Goal: Information Seeking & Learning: Learn about a topic

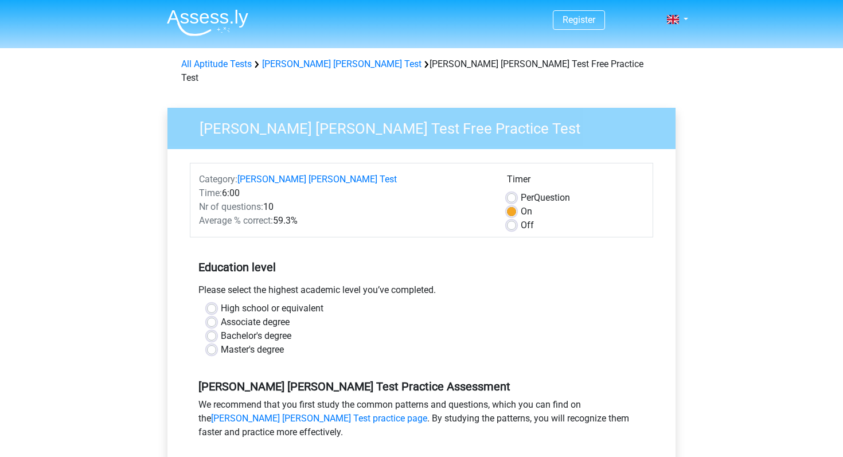
scroll to position [115, 0]
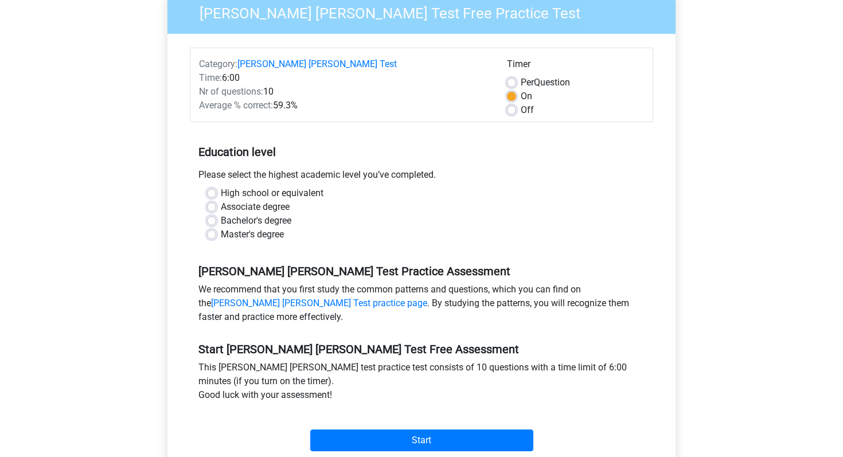
click at [242, 200] on label "Associate degree" at bounding box center [255, 207] width 69 height 14
click at [216, 200] on input "Associate degree" at bounding box center [211, 205] width 9 height 11
radio input "true"
click at [242, 200] on label "Associate degree" at bounding box center [255, 207] width 69 height 14
click at [216, 200] on input "Associate degree" at bounding box center [211, 205] width 9 height 11
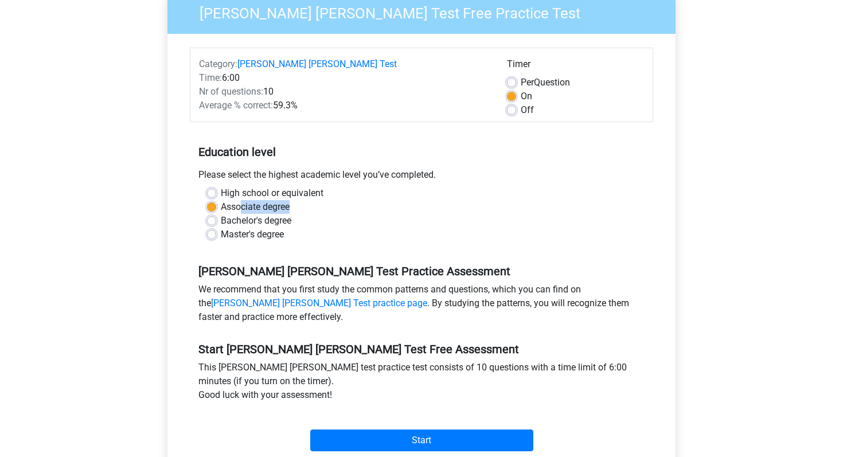
drag, startPoint x: 242, startPoint y: 192, endPoint x: 287, endPoint y: 195, distance: 44.8
click at [287, 200] on label "Associate degree" at bounding box center [255, 207] width 69 height 14
click at [216, 200] on input "Associate degree" at bounding box center [211, 205] width 9 height 11
drag, startPoint x: 225, startPoint y: 191, endPoint x: 303, endPoint y: 194, distance: 78.0
click at [303, 200] on div "Associate degree" at bounding box center [421, 207] width 429 height 14
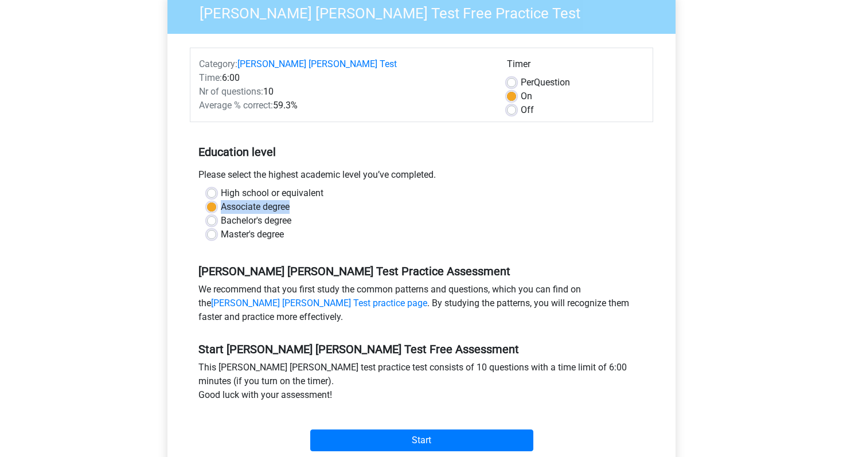
drag, startPoint x: 303, startPoint y: 194, endPoint x: 218, endPoint y: 190, distance: 85.5
click at [218, 200] on div "Associate degree" at bounding box center [421, 207] width 429 height 14
click at [236, 186] on label "High school or equivalent" at bounding box center [272, 193] width 103 height 14
click at [216, 186] on input "High school or equivalent" at bounding box center [211, 191] width 9 height 11
radio input "true"
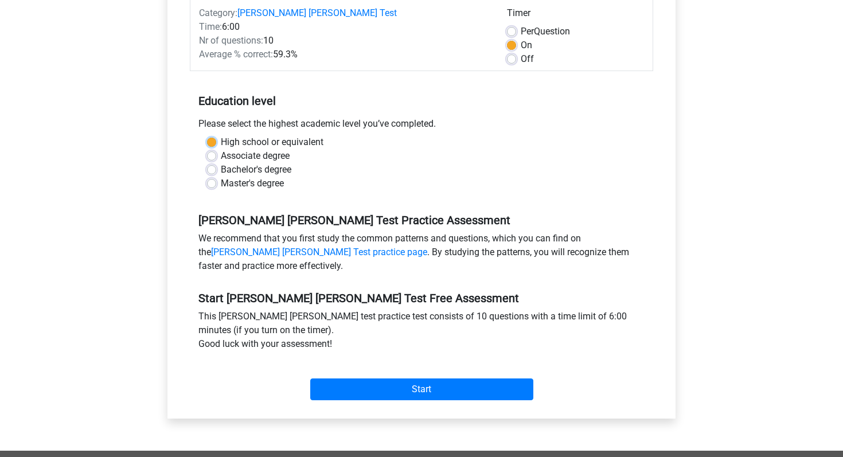
scroll to position [216, 0]
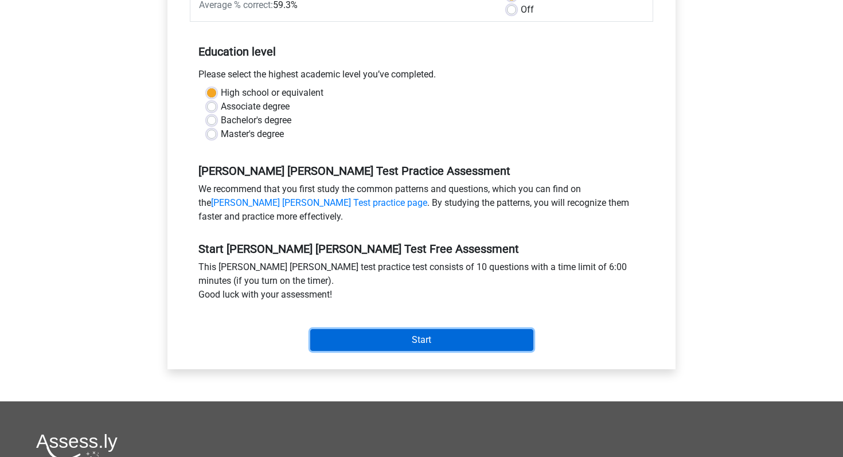
click at [371, 329] on input "Start" at bounding box center [421, 340] width 223 height 22
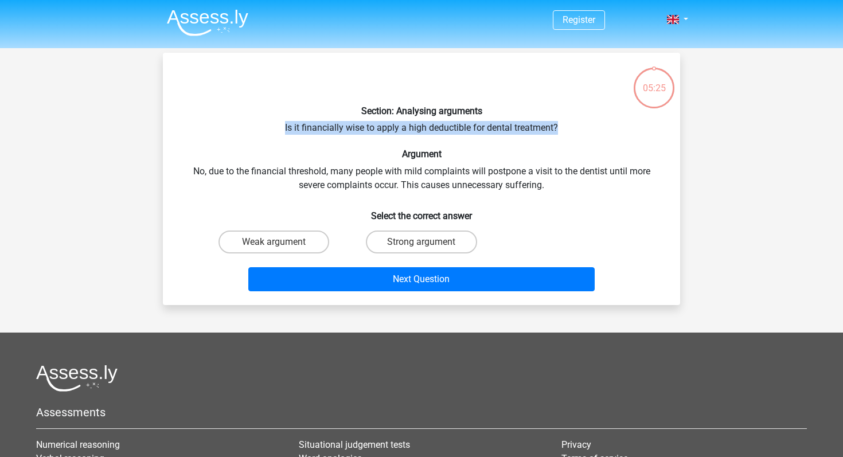
drag, startPoint x: 272, startPoint y: 128, endPoint x: 565, endPoint y: 127, distance: 293.5
click at [565, 127] on div "Section: Analysing arguments Is it financially wise to apply a high deductible …" at bounding box center [421, 179] width 508 height 234
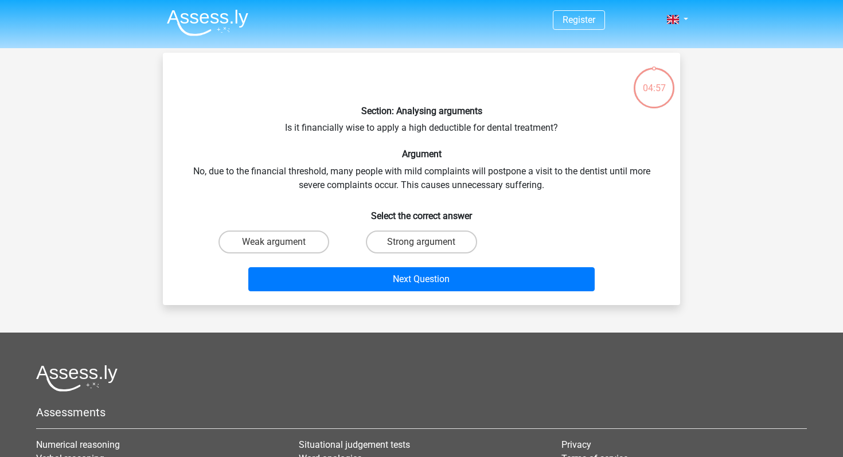
click at [353, 181] on div "Section: Analysing arguments Is it financially wise to apply a high deductible …" at bounding box center [421, 179] width 508 height 234
click at [383, 233] on label "Strong argument" at bounding box center [421, 241] width 111 height 23
click at [421, 242] on input "Strong argument" at bounding box center [424, 245] width 7 height 7
radio input "true"
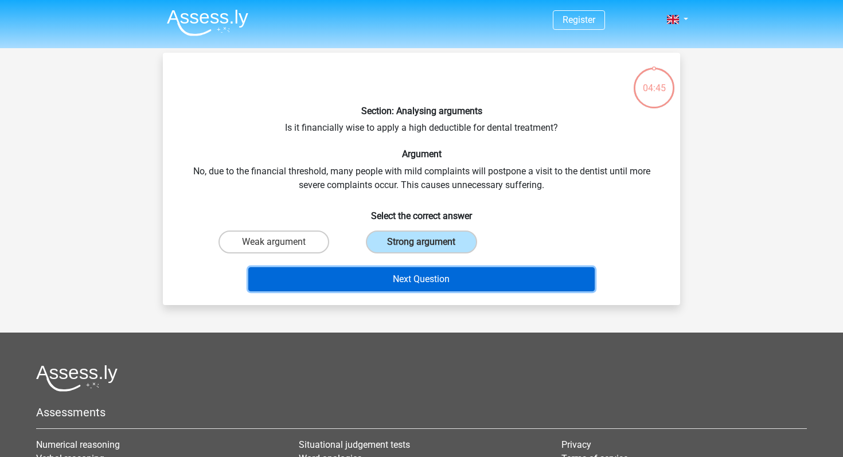
click at [384, 291] on button "Next Question" at bounding box center [421, 279] width 347 height 24
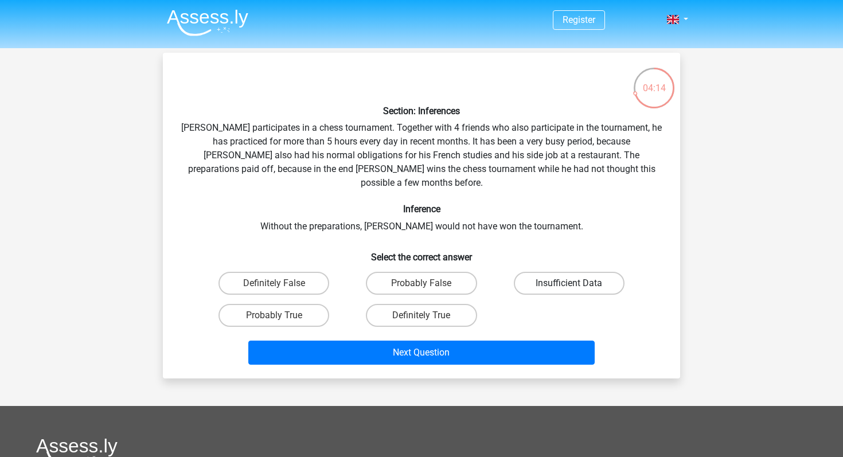
click at [552, 272] on label "Insufficient Data" at bounding box center [569, 283] width 111 height 23
click at [569, 283] on input "Insufficient Data" at bounding box center [572, 286] width 7 height 7
radio input "true"
click at [298, 304] on label "Probably True" at bounding box center [273, 315] width 111 height 23
click at [281, 315] on input "Probably True" at bounding box center [277, 318] width 7 height 7
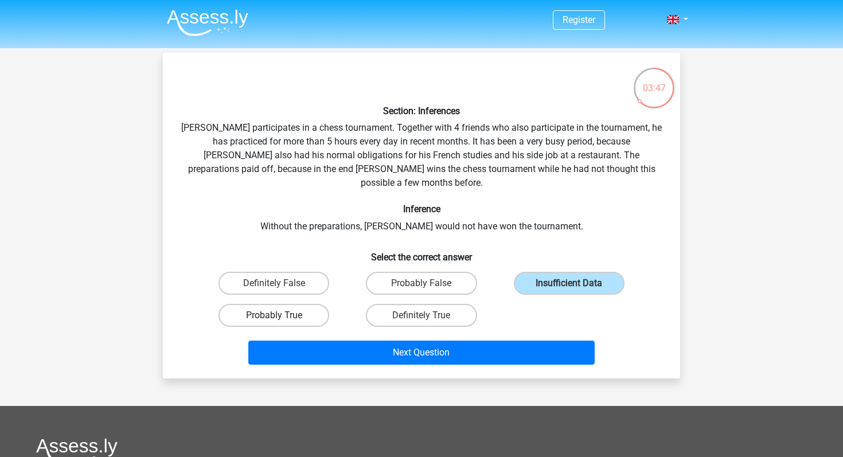
radio input "true"
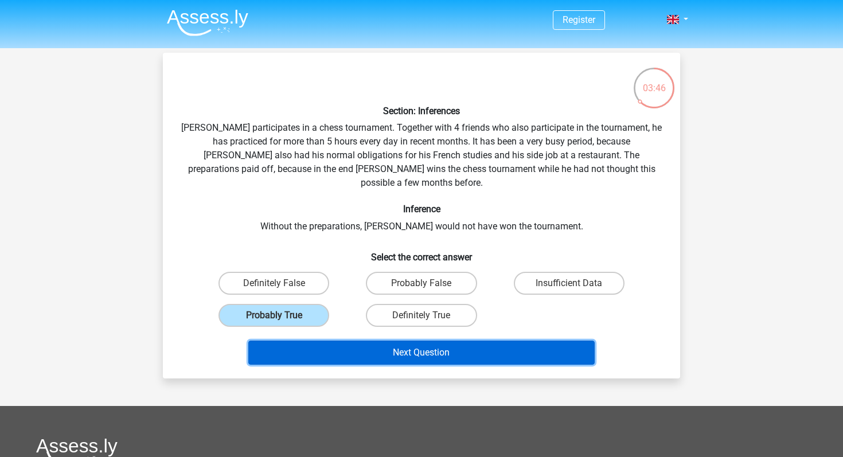
click at [361, 341] on button "Next Question" at bounding box center [421, 353] width 347 height 24
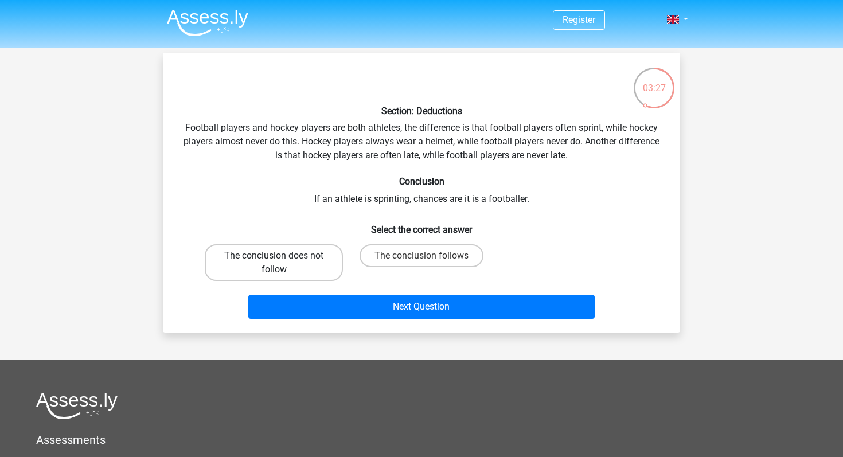
click at [303, 273] on label "The conclusion does not follow" at bounding box center [274, 262] width 138 height 37
click at [281, 263] on input "The conclusion does not follow" at bounding box center [277, 259] width 7 height 7
radio input "true"
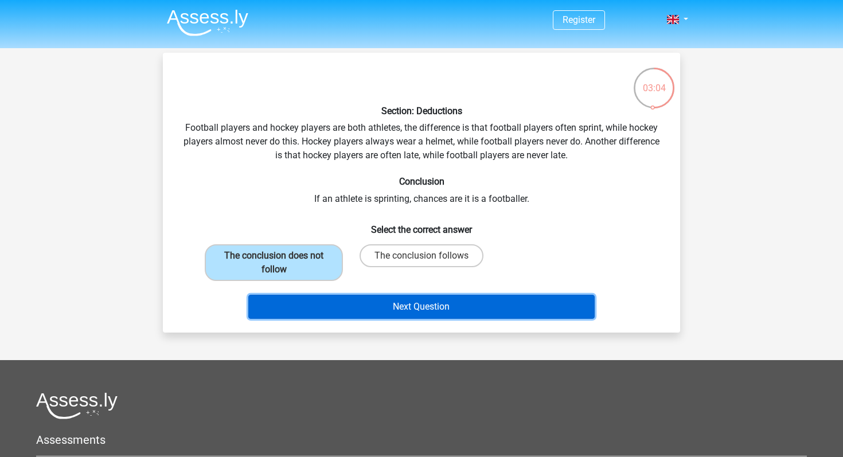
drag, startPoint x: 350, startPoint y: 307, endPoint x: 349, endPoint y: 225, distance: 81.4
click at [350, 225] on div "Section: Deductions Football players and hockey players are both athletes, the …" at bounding box center [421, 192] width 508 height 261
click at [372, 306] on button "Next Question" at bounding box center [421, 307] width 347 height 24
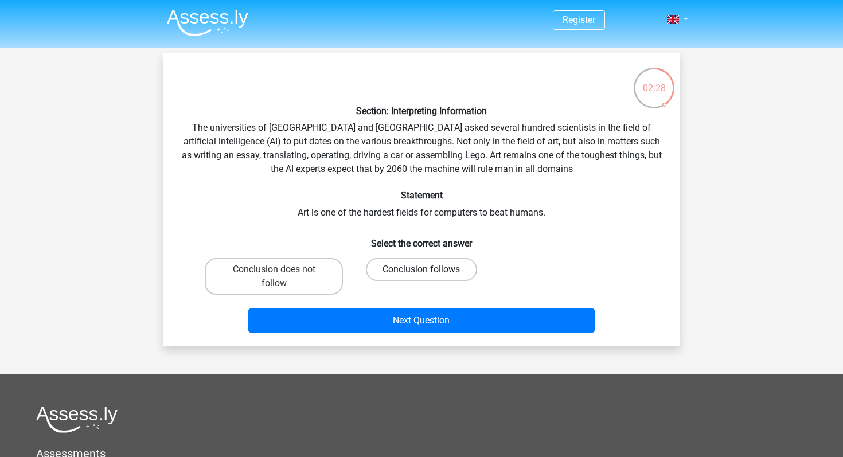
click at [395, 263] on label "Conclusion follows" at bounding box center [421, 269] width 111 height 23
click at [421, 269] on input "Conclusion follows" at bounding box center [424, 272] width 7 height 7
radio input "true"
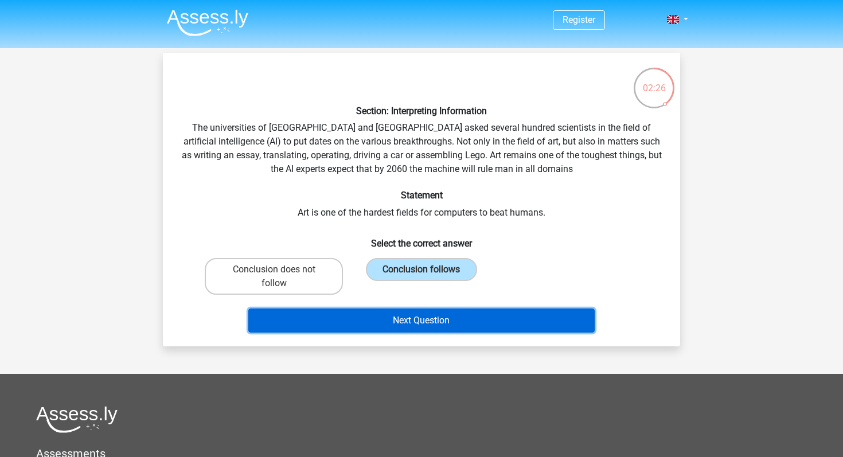
click at [410, 327] on button "Next Question" at bounding box center [421, 320] width 347 height 24
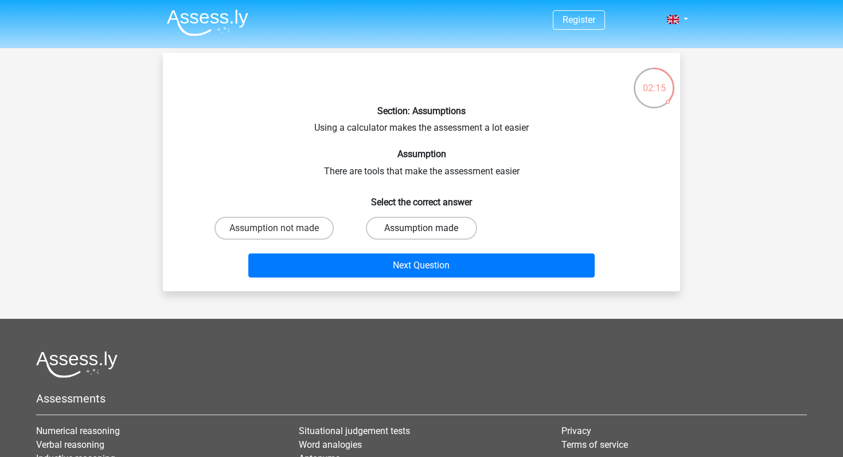
click at [444, 236] on label "Assumption made" at bounding box center [421, 228] width 111 height 23
click at [429, 236] on input "Assumption made" at bounding box center [424, 231] width 7 height 7
radio input "true"
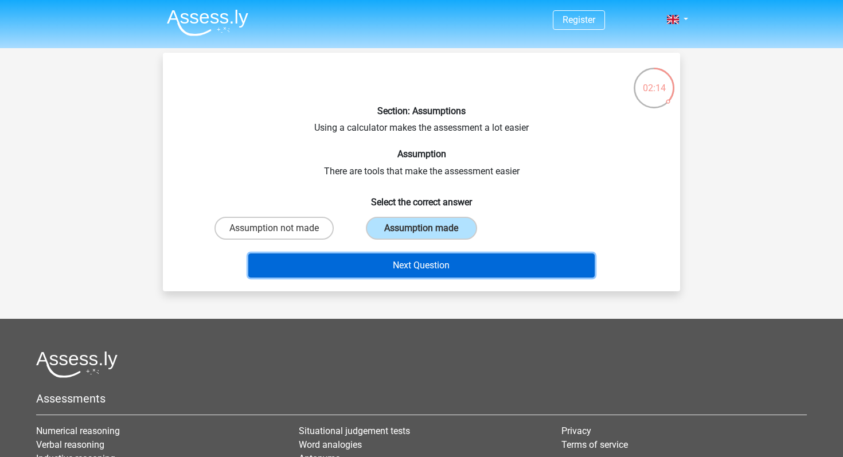
click at [436, 262] on button "Next Question" at bounding box center [421, 265] width 347 height 24
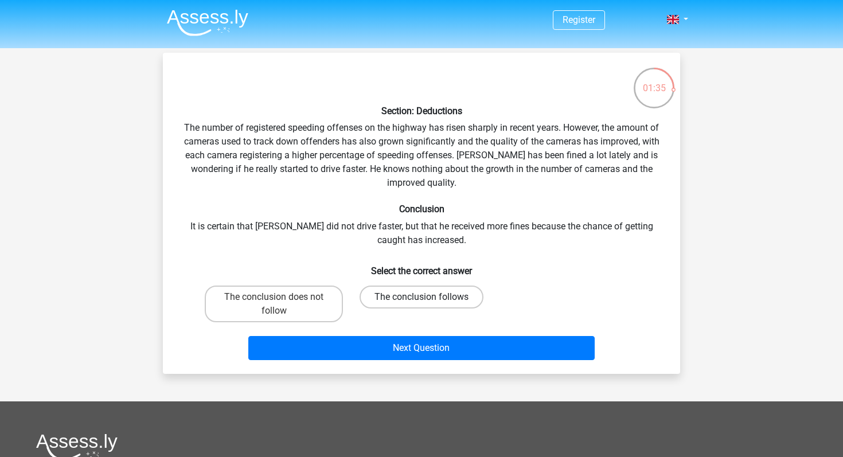
click at [435, 298] on label "The conclusion follows" at bounding box center [421, 297] width 124 height 23
click at [429, 298] on input "The conclusion follows" at bounding box center [424, 300] width 7 height 7
radio input "true"
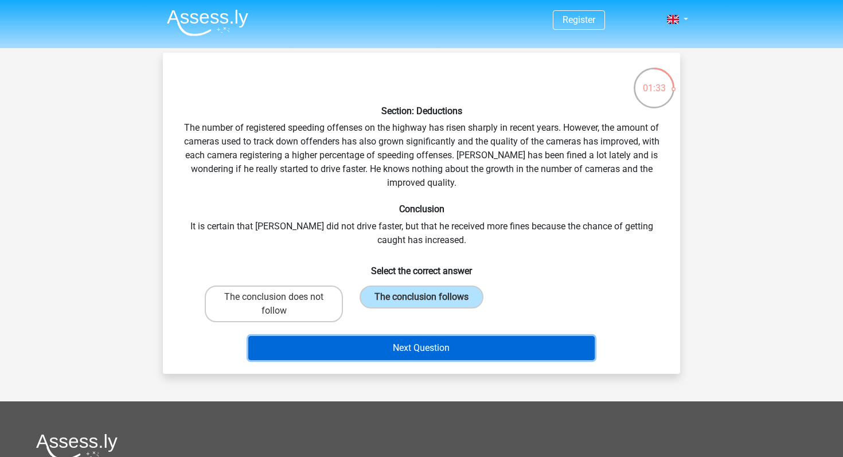
click at [433, 342] on button "Next Question" at bounding box center [421, 348] width 347 height 24
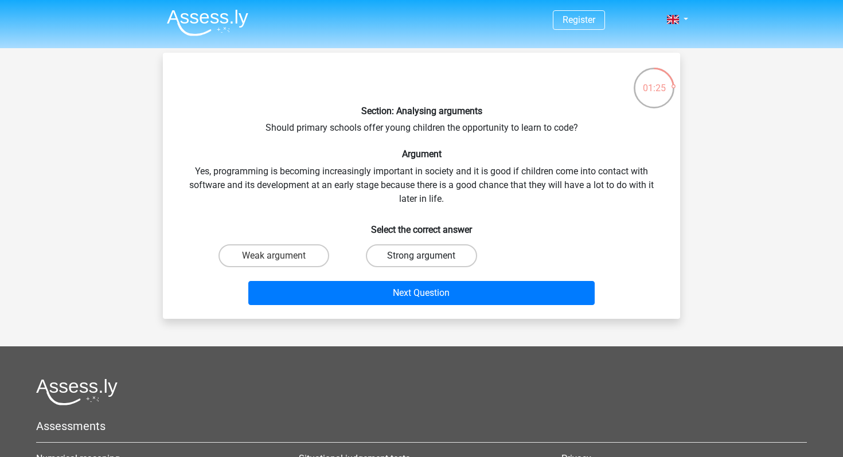
click at [436, 256] on label "Strong argument" at bounding box center [421, 255] width 111 height 23
click at [429, 256] on input "Strong argument" at bounding box center [424, 259] width 7 height 7
radio input "true"
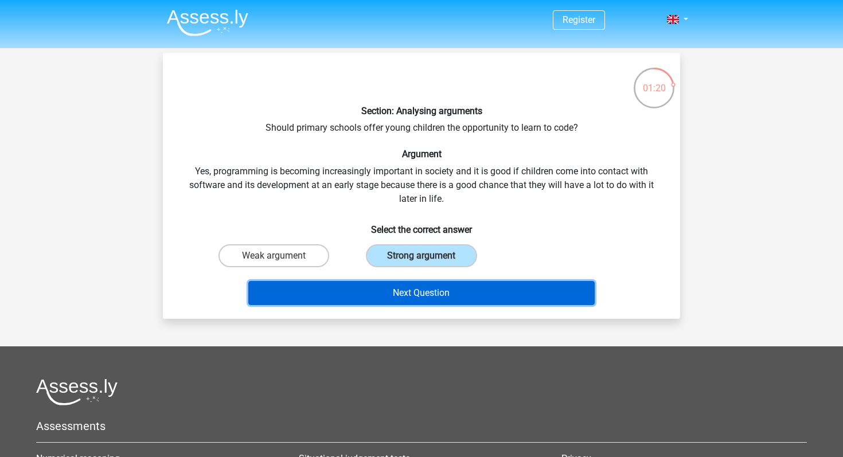
click at [439, 294] on button "Next Question" at bounding box center [421, 293] width 347 height 24
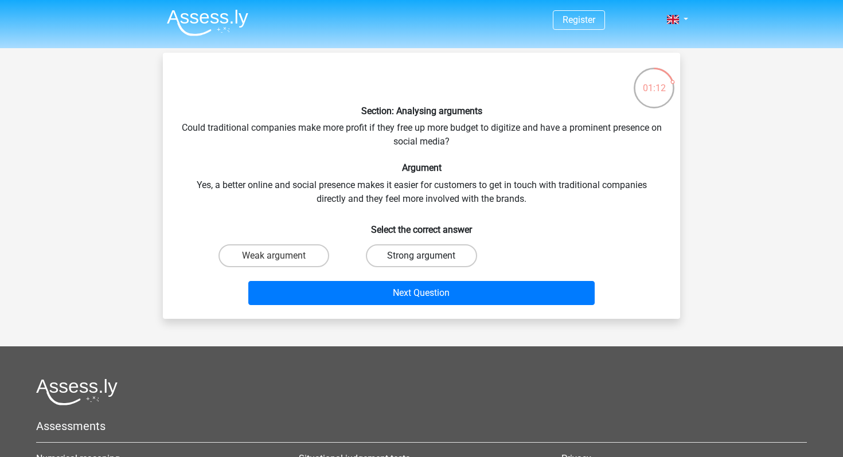
click at [460, 249] on label "Strong argument" at bounding box center [421, 255] width 111 height 23
click at [429, 256] on input "Strong argument" at bounding box center [424, 259] width 7 height 7
radio input "true"
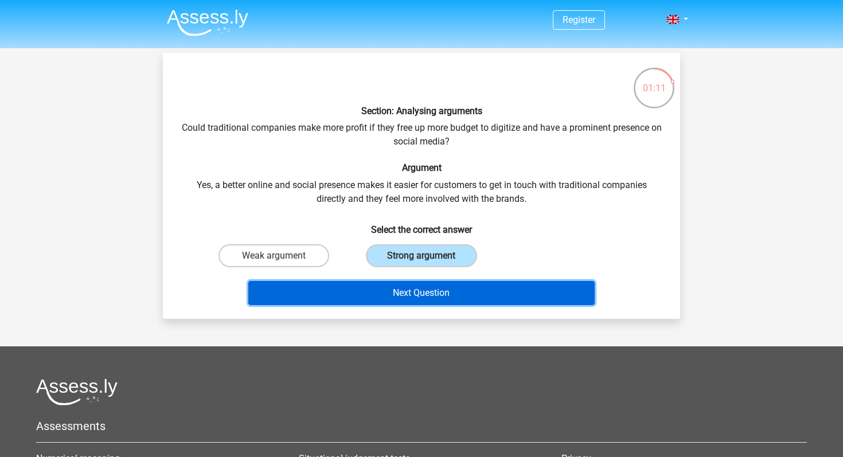
click at [468, 291] on button "Next Question" at bounding box center [421, 293] width 347 height 24
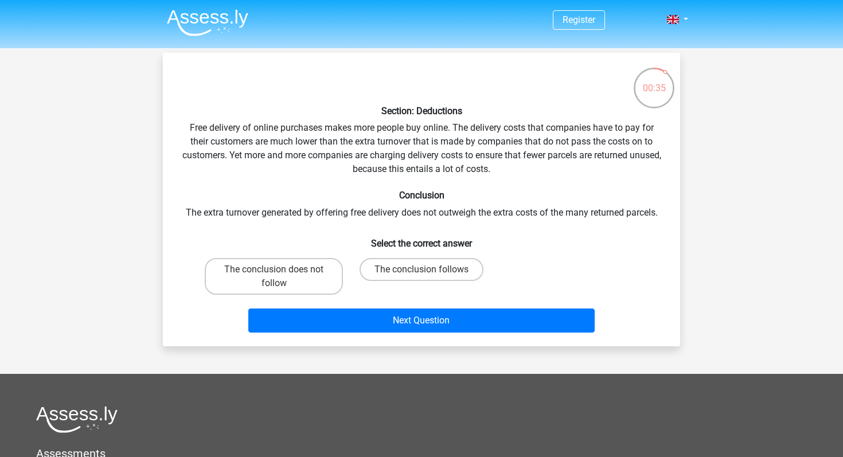
click at [299, 295] on div "The conclusion does not follow" at bounding box center [273, 276] width 147 height 46
click at [312, 288] on label "The conclusion does not follow" at bounding box center [274, 276] width 138 height 37
click at [281, 277] on input "The conclusion does not follow" at bounding box center [277, 272] width 7 height 7
radio input "true"
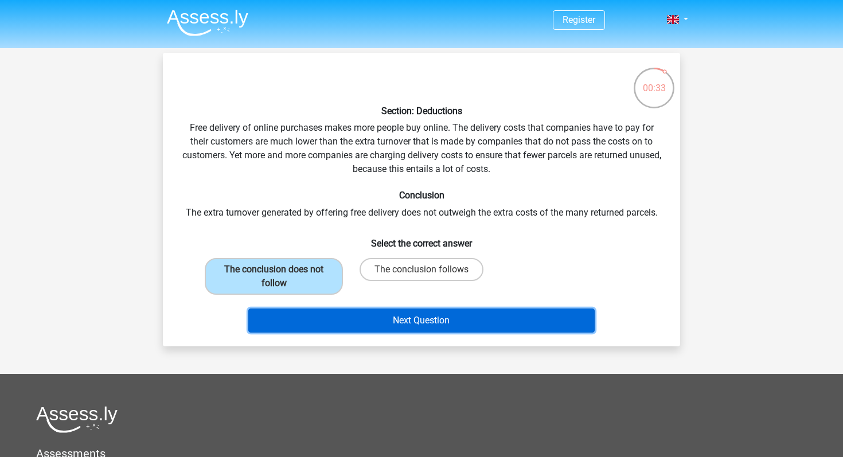
click at [328, 312] on button "Next Question" at bounding box center [421, 320] width 347 height 24
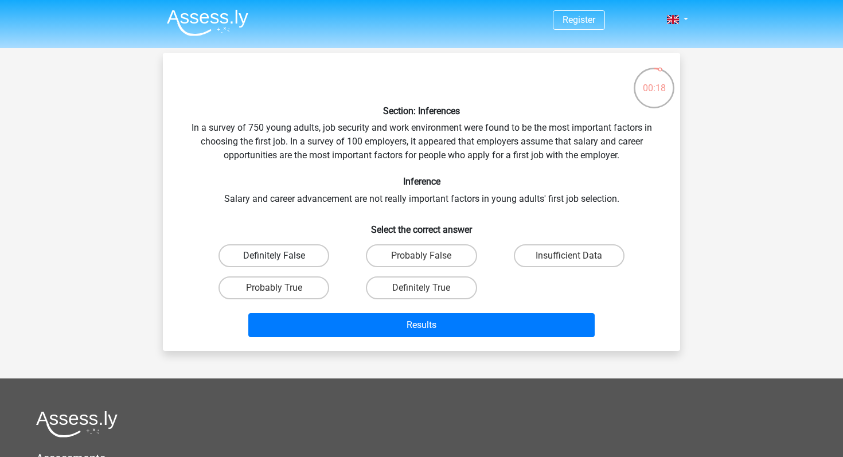
click at [317, 257] on label "Definitely False" at bounding box center [273, 255] width 111 height 23
click at [281, 257] on input "Definitely False" at bounding box center [277, 259] width 7 height 7
radio input "true"
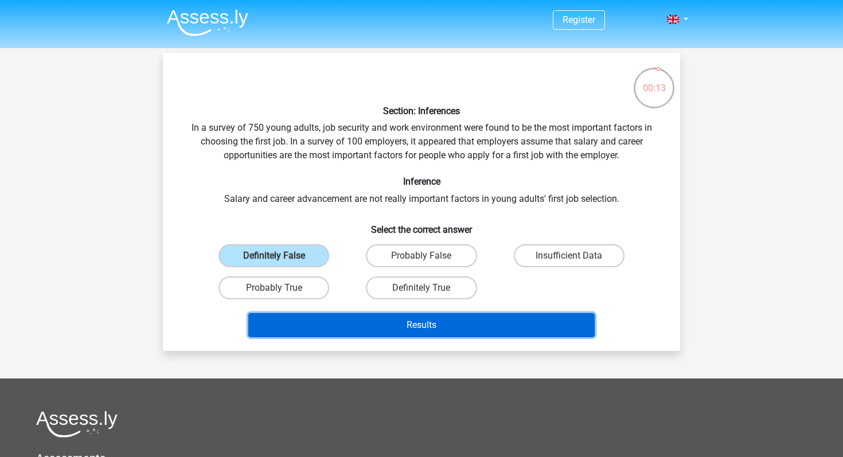
click at [323, 321] on button "Results" at bounding box center [421, 325] width 347 height 24
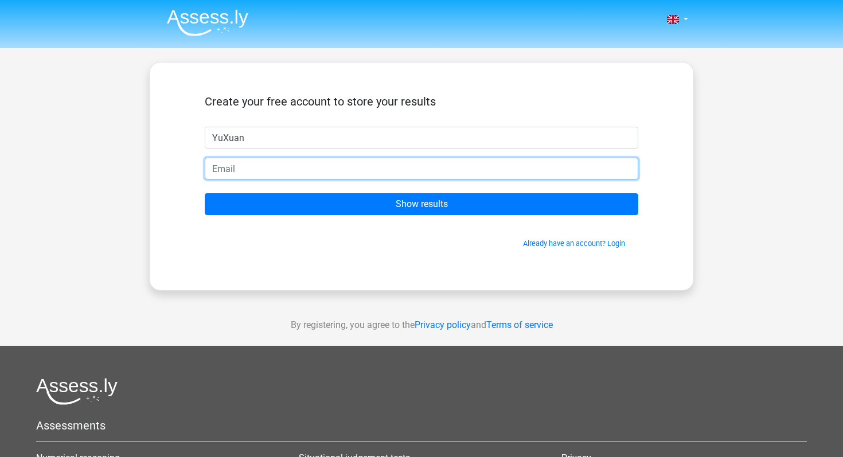
click at [229, 176] on input "email" at bounding box center [421, 169] width 433 height 22
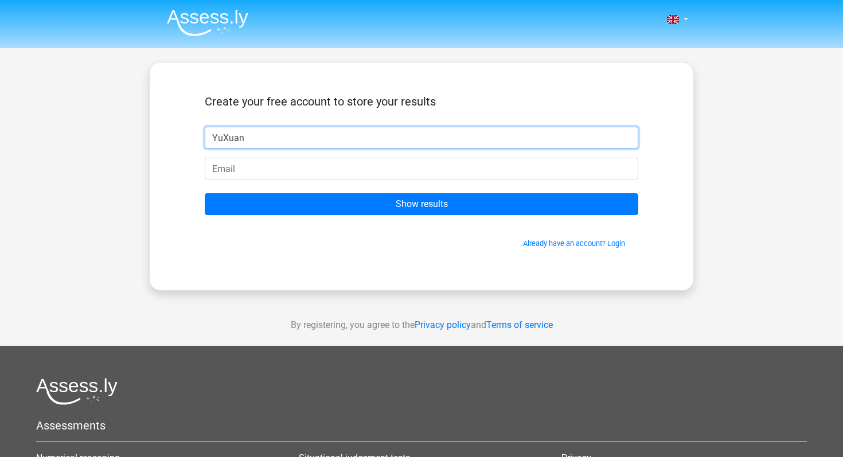
drag, startPoint x: 256, startPoint y: 136, endPoint x: 158, endPoint y: 136, distance: 98.0
click at [158, 136] on div "Create your free account to store your results [GEOGRAPHIC_DATA] Show results A…" at bounding box center [421, 176] width 545 height 229
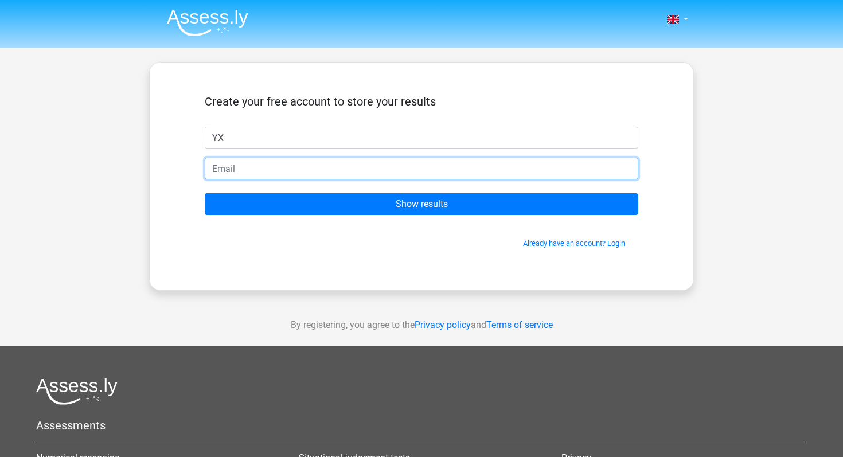
click at [221, 171] on input "email" at bounding box center [421, 169] width 433 height 22
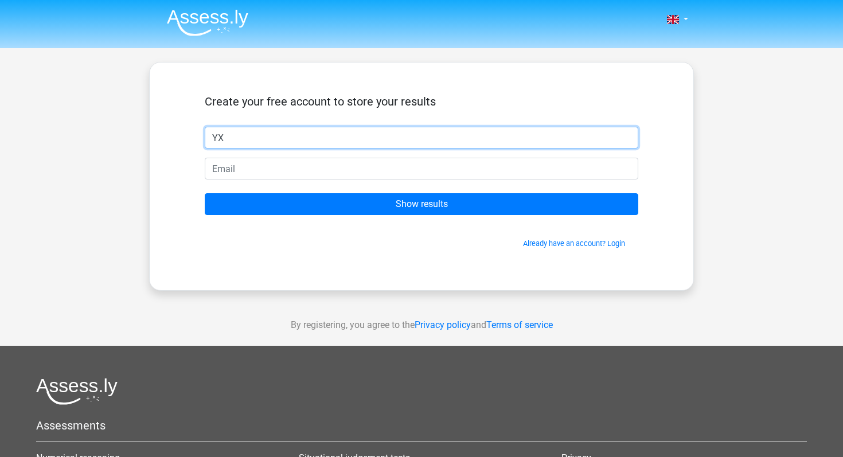
drag, startPoint x: 230, startPoint y: 135, endPoint x: 155, endPoint y: 135, distance: 74.5
click at [155, 135] on div "Create your free account to store your results YX Show results Already have an …" at bounding box center [421, 176] width 545 height 229
type input "XY"
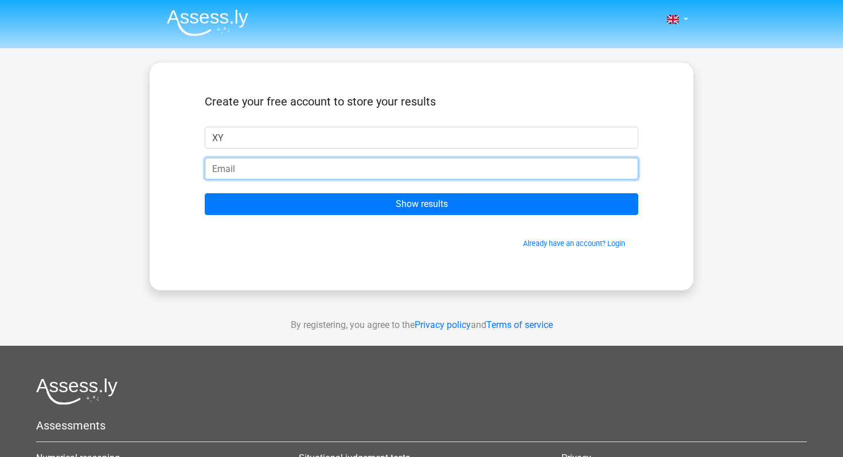
click at [226, 165] on input "email" at bounding box center [421, 169] width 433 height 22
type input "[EMAIL_ADDRESS][DOMAIN_NAME]"
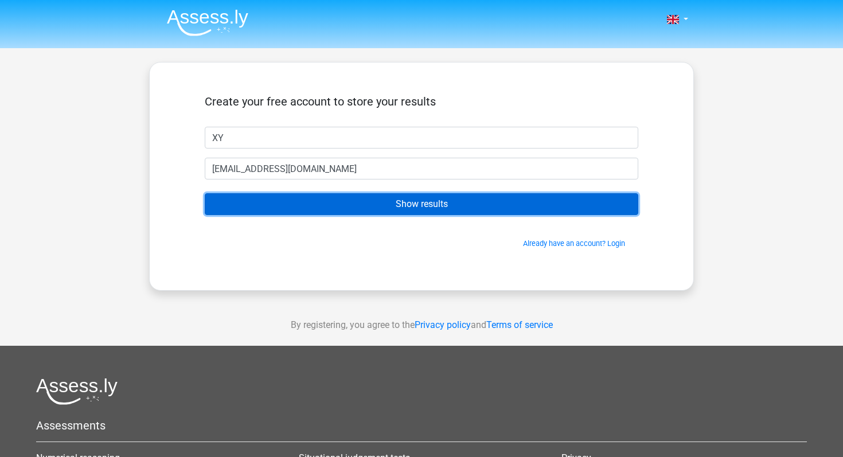
click at [312, 199] on input "Show results" at bounding box center [421, 204] width 433 height 22
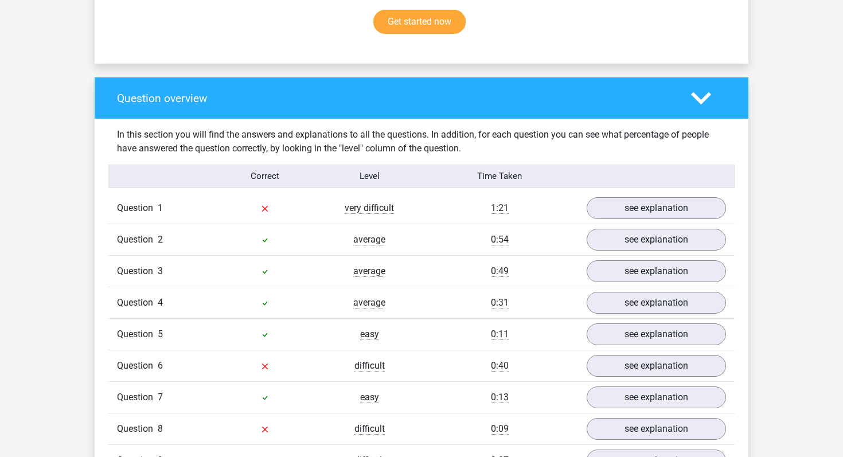
scroll to position [779, 0]
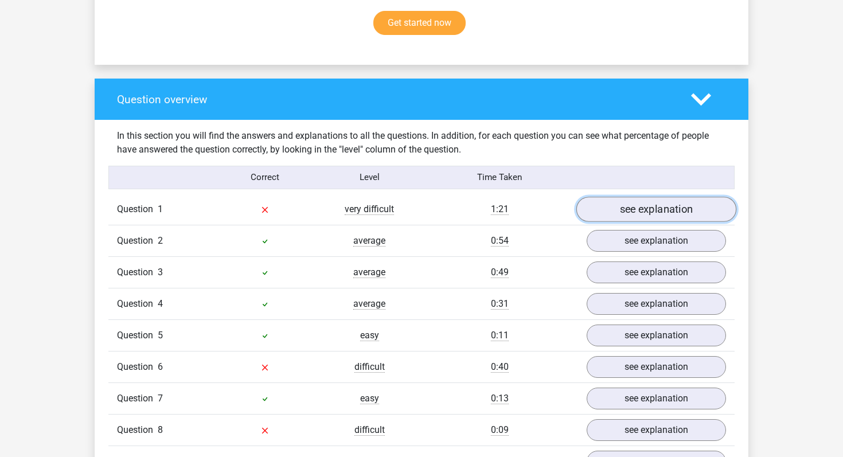
click at [652, 201] on link "see explanation" at bounding box center [656, 209] width 160 height 25
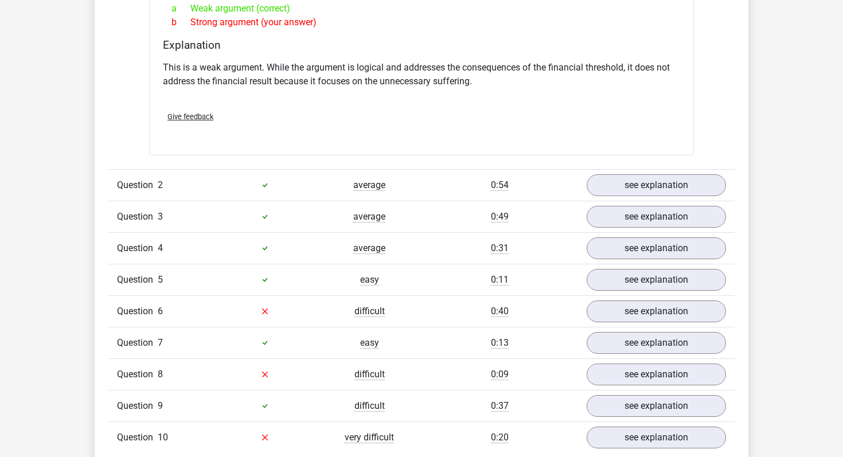
scroll to position [1150, 0]
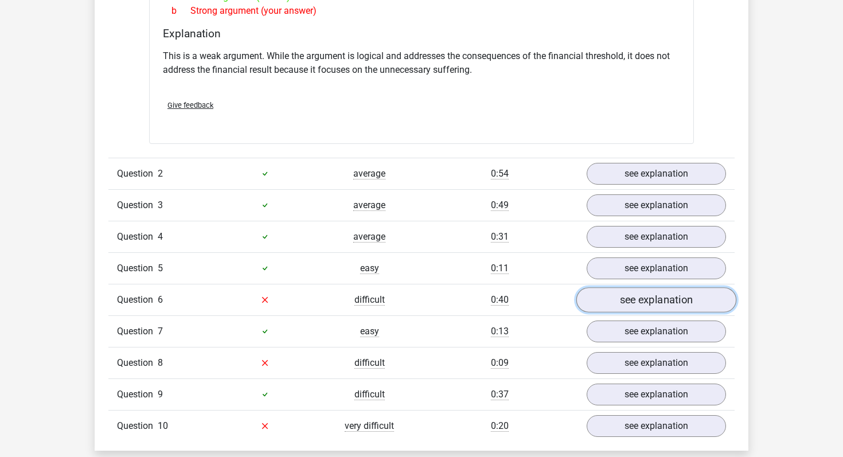
click at [620, 294] on link "see explanation" at bounding box center [656, 299] width 160 height 25
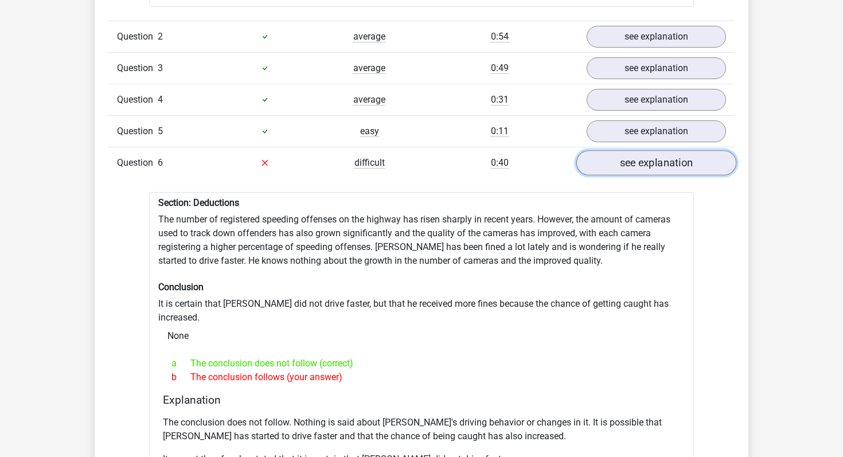
scroll to position [1300, 0]
